Goal: Understand process/instructions: Learn how to perform a task or action

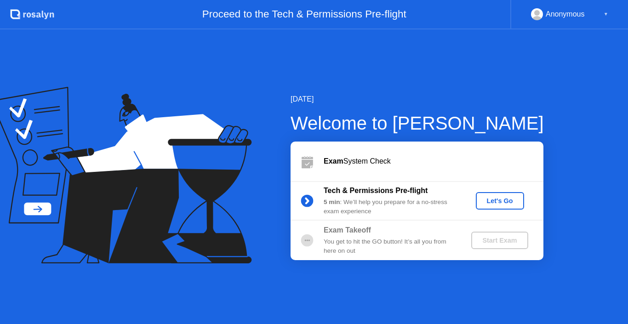
click at [503, 199] on div "Let's Go" at bounding box center [500, 200] width 41 height 7
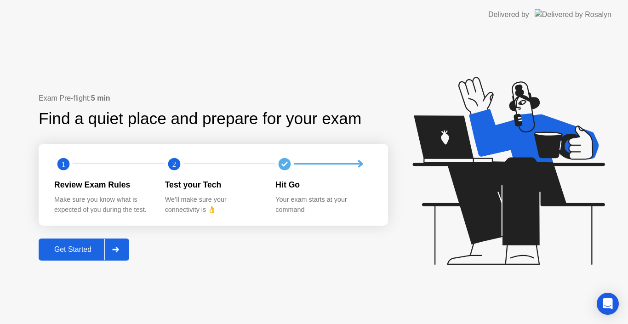
click at [63, 254] on div "Get Started" at bounding box center [72, 250] width 63 height 8
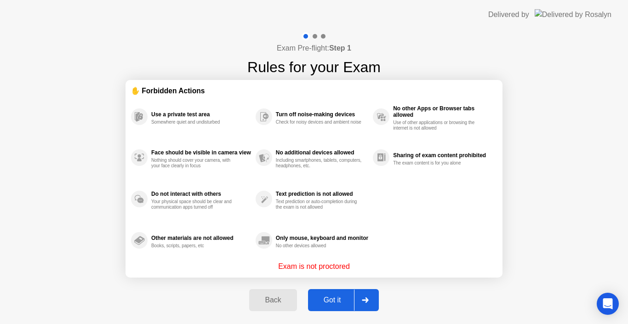
click at [332, 297] on div "Got it" at bounding box center [332, 300] width 43 height 8
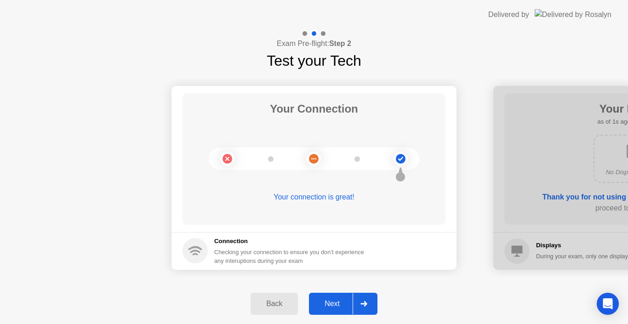
click at [337, 307] on div "Next" at bounding box center [332, 304] width 41 height 8
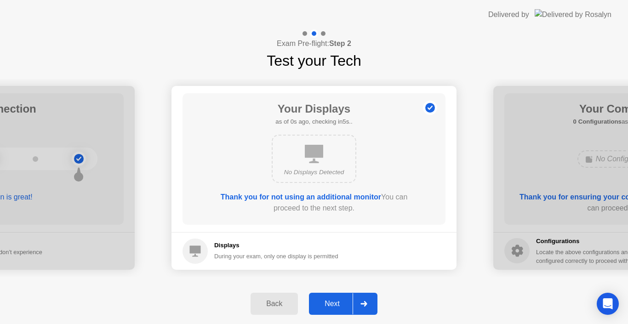
click at [337, 307] on div "Next" at bounding box center [332, 304] width 41 height 8
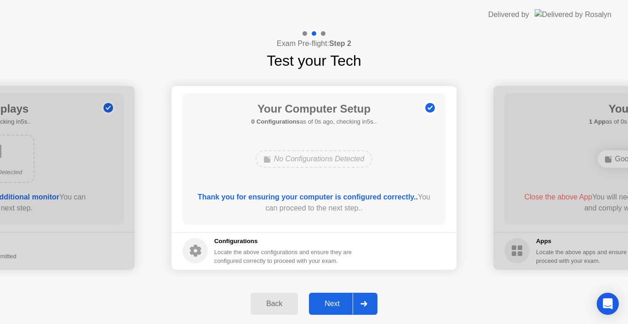
click at [337, 307] on div "Next" at bounding box center [332, 304] width 41 height 8
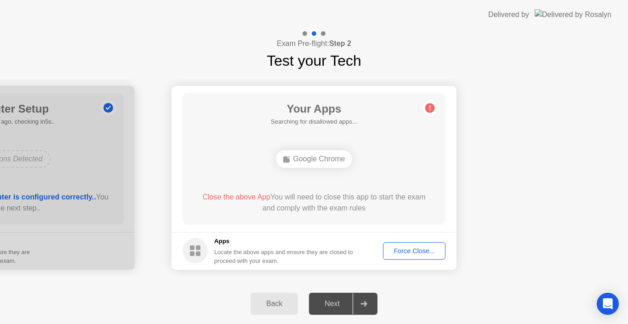
click at [337, 307] on div "Next" at bounding box center [332, 304] width 41 height 8
click at [270, 306] on div "Back" at bounding box center [274, 304] width 42 height 8
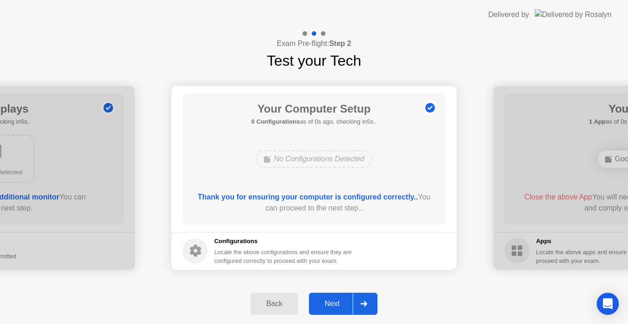
click at [336, 300] on div "Next" at bounding box center [332, 304] width 41 height 8
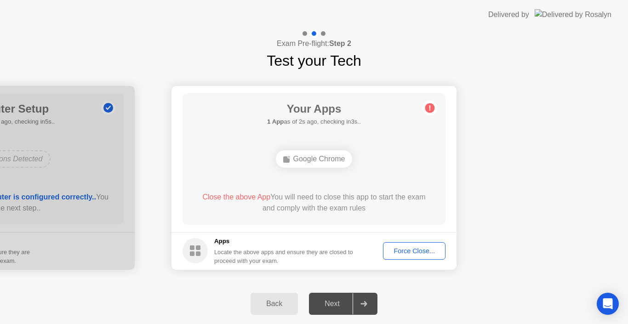
click at [431, 109] on circle at bounding box center [431, 108] width 10 height 10
click at [403, 253] on div "Force Close..." at bounding box center [414, 250] width 56 height 7
